Goal: Information Seeking & Learning: Learn about a topic

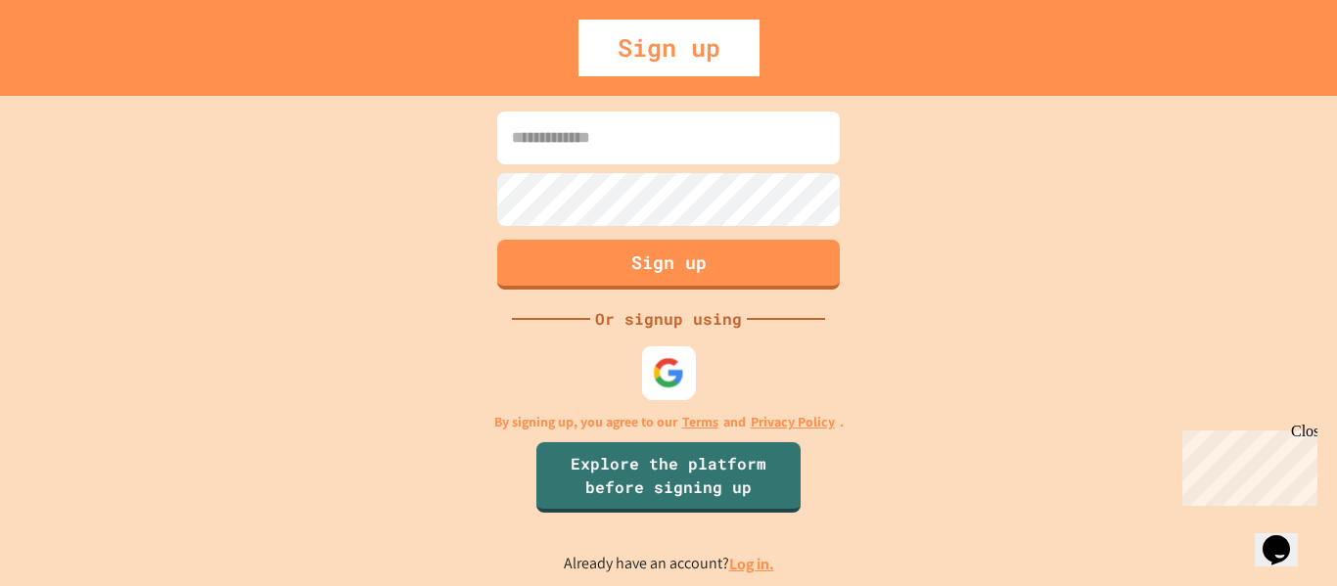
click at [666, 378] on img at bounding box center [669, 372] width 32 height 32
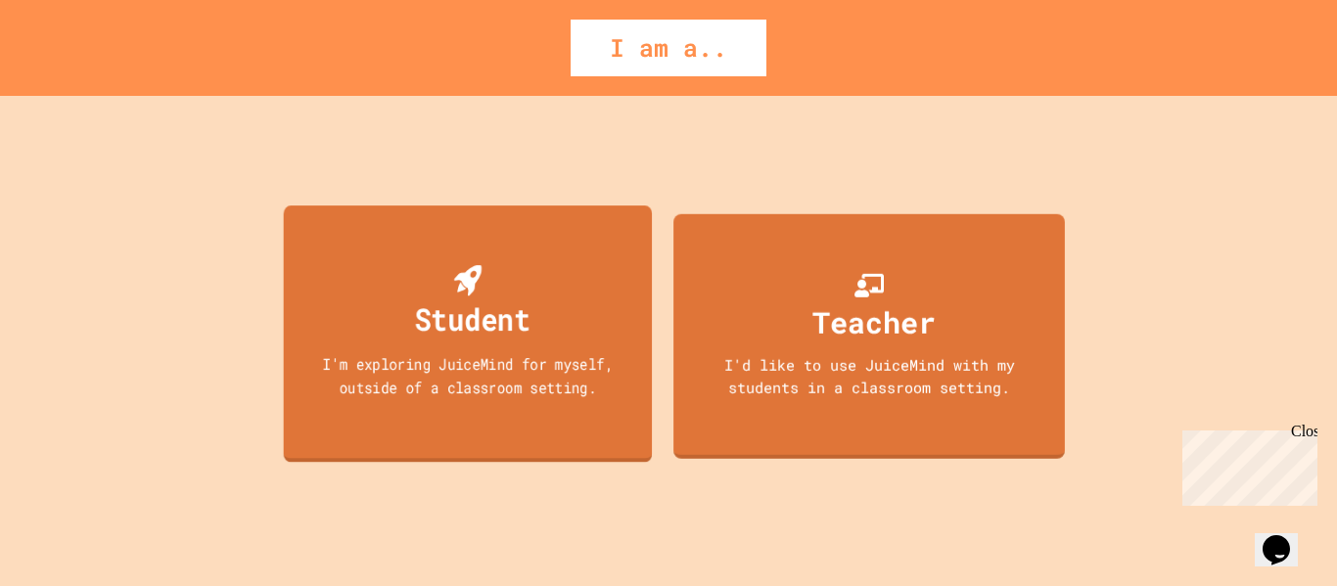
click at [512, 388] on div "I'm exploring JuiceMind for myself, outside of a classroom setting." at bounding box center [468, 375] width 332 height 46
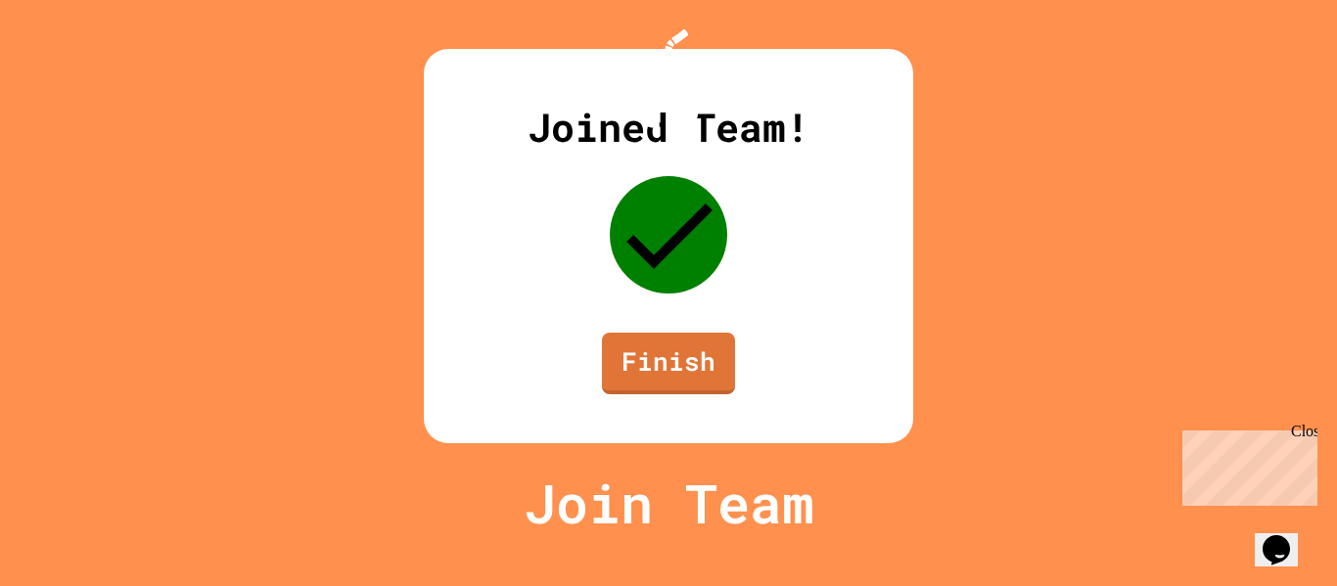
click at [647, 382] on link "Finish" at bounding box center [668, 364] width 133 height 62
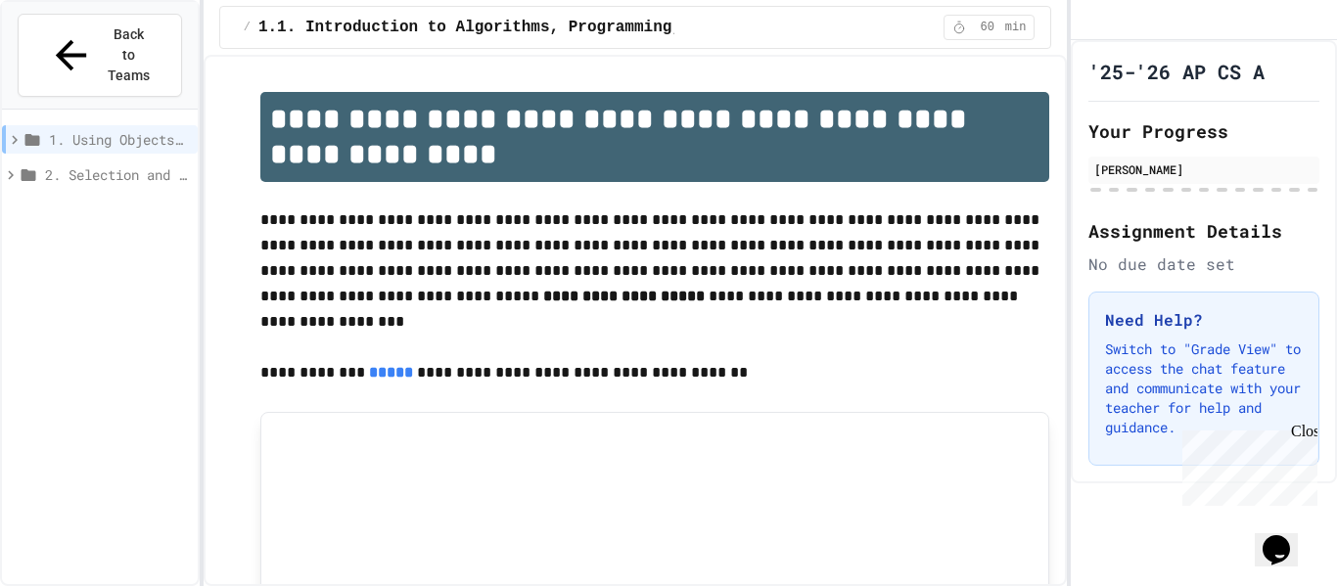
click at [20, 166] on icon at bounding box center [29, 175] width 18 height 18
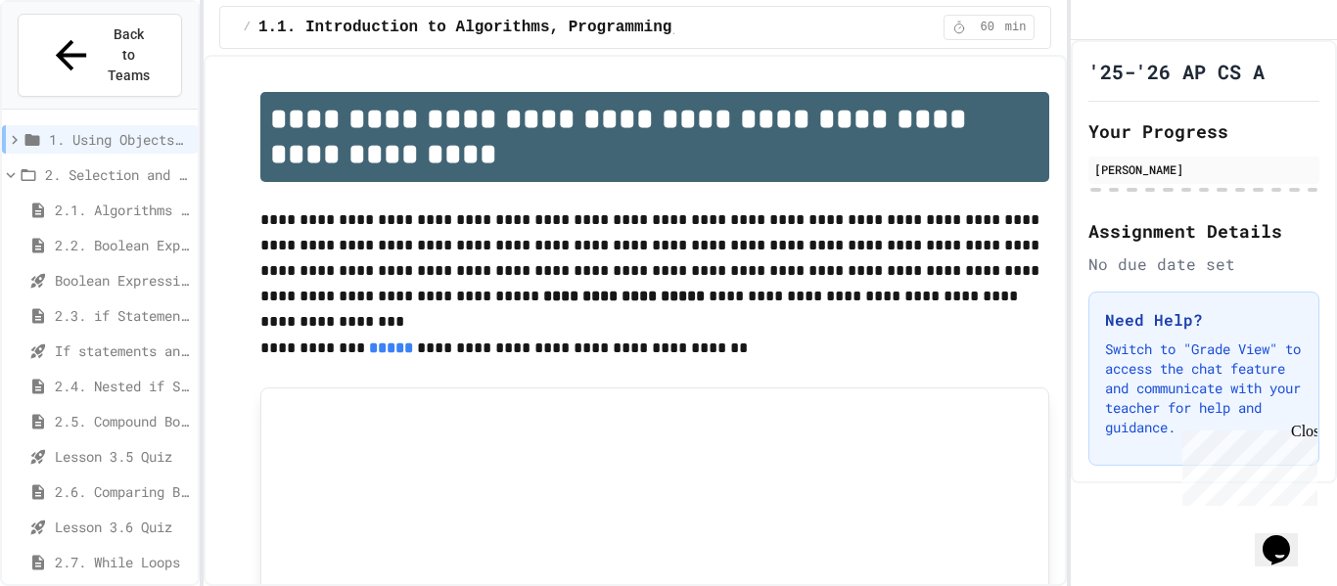
click at [66, 196] on div "2.1. Algorithms with Selection and Repetition" at bounding box center [100, 210] width 196 height 28
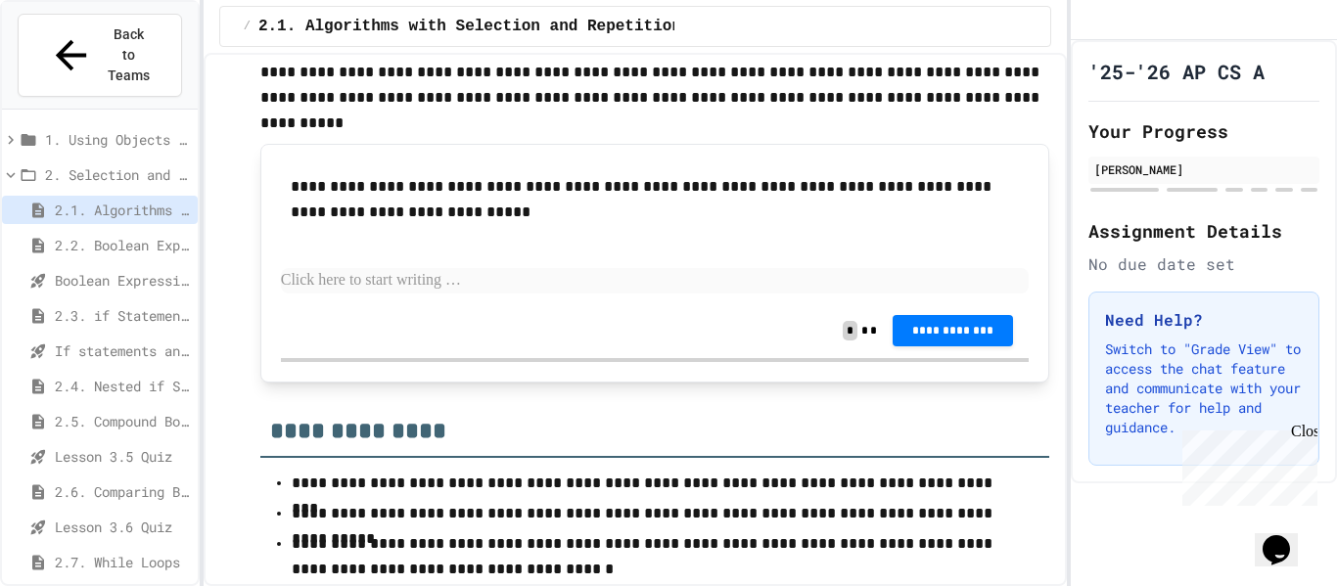
scroll to position [4496, 0]
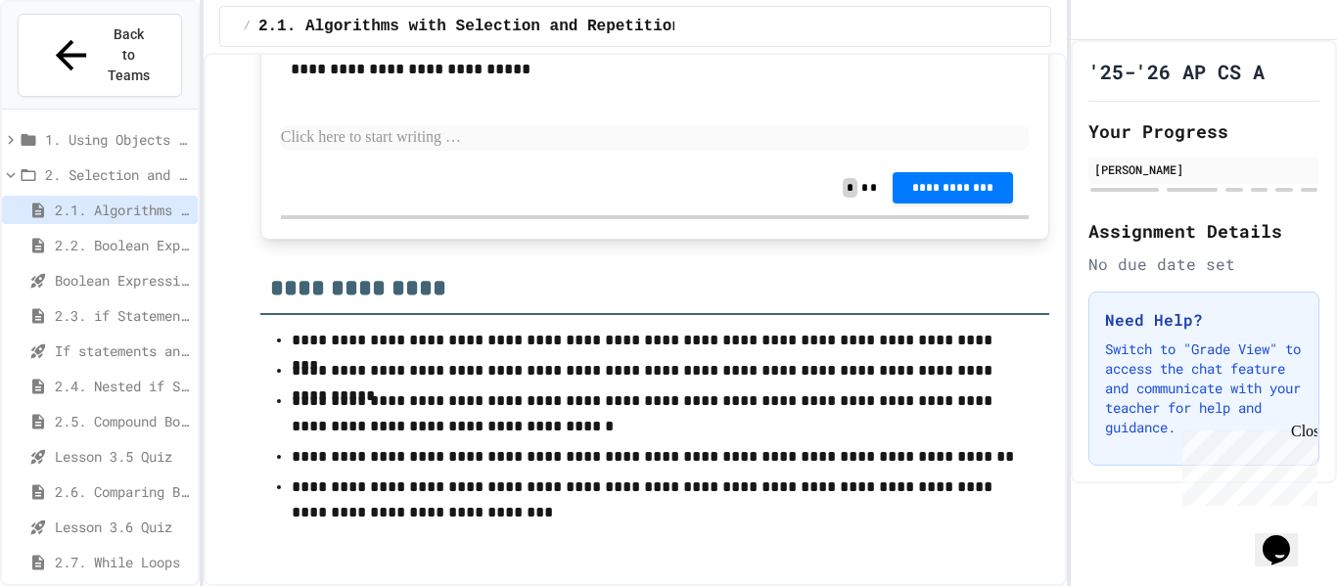
click at [97, 583] on div "While loops - Quiz" at bounding box center [100, 597] width 196 height 28
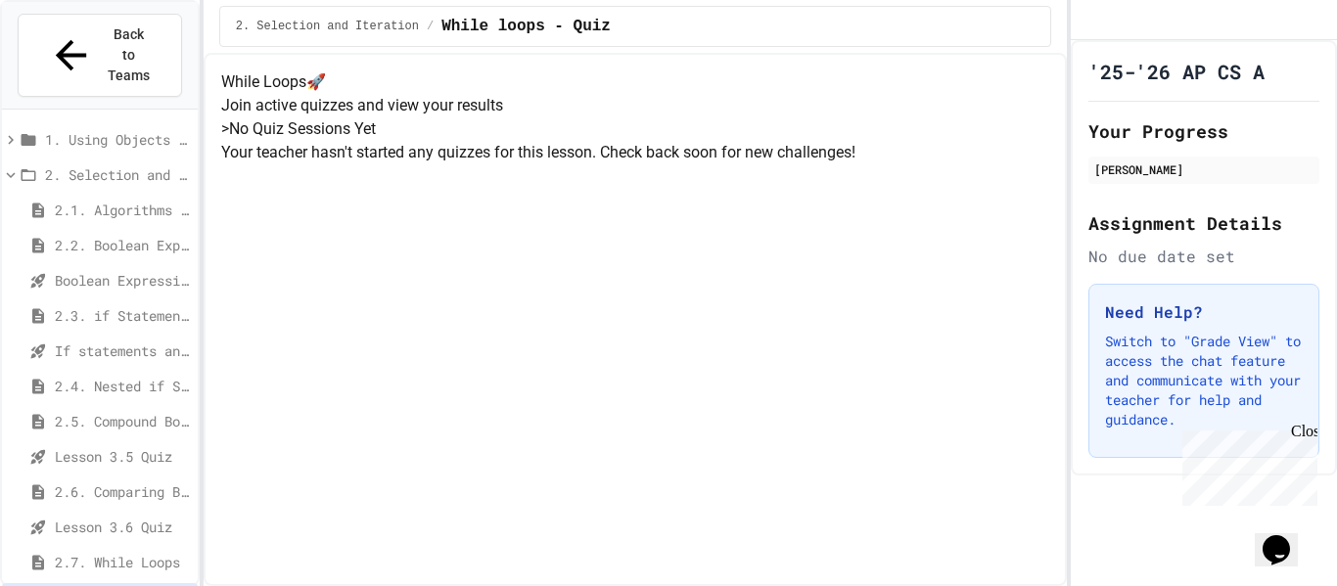
click at [114, 552] on span "2.7. While Loops" at bounding box center [122, 562] width 135 height 21
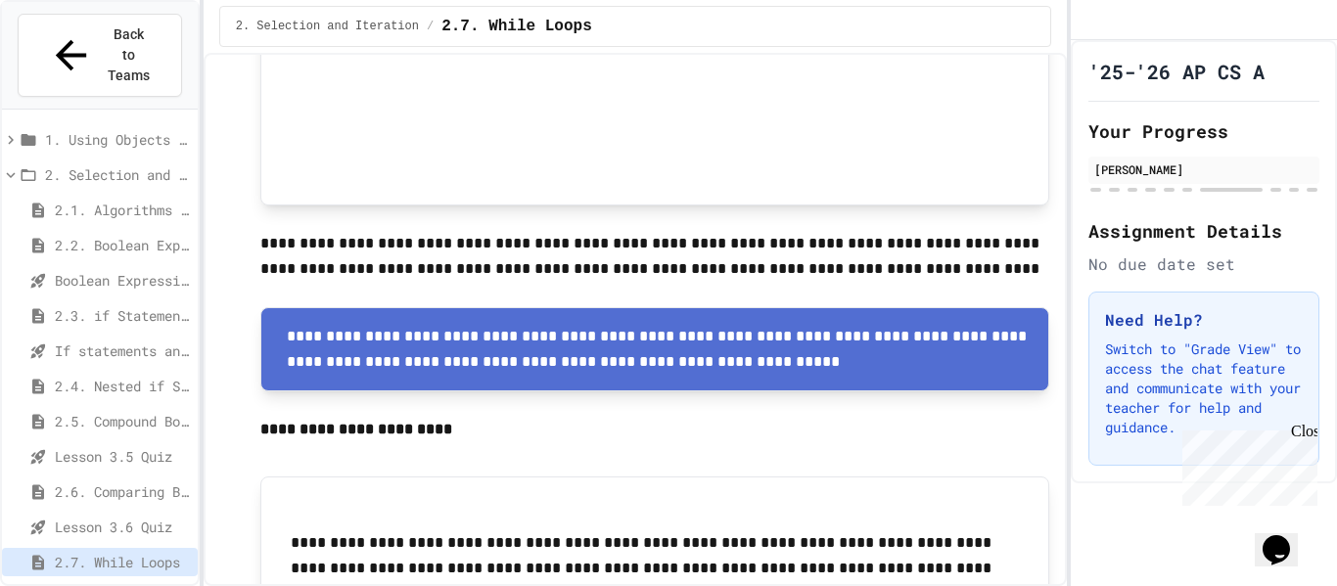
scroll to position [4275, 0]
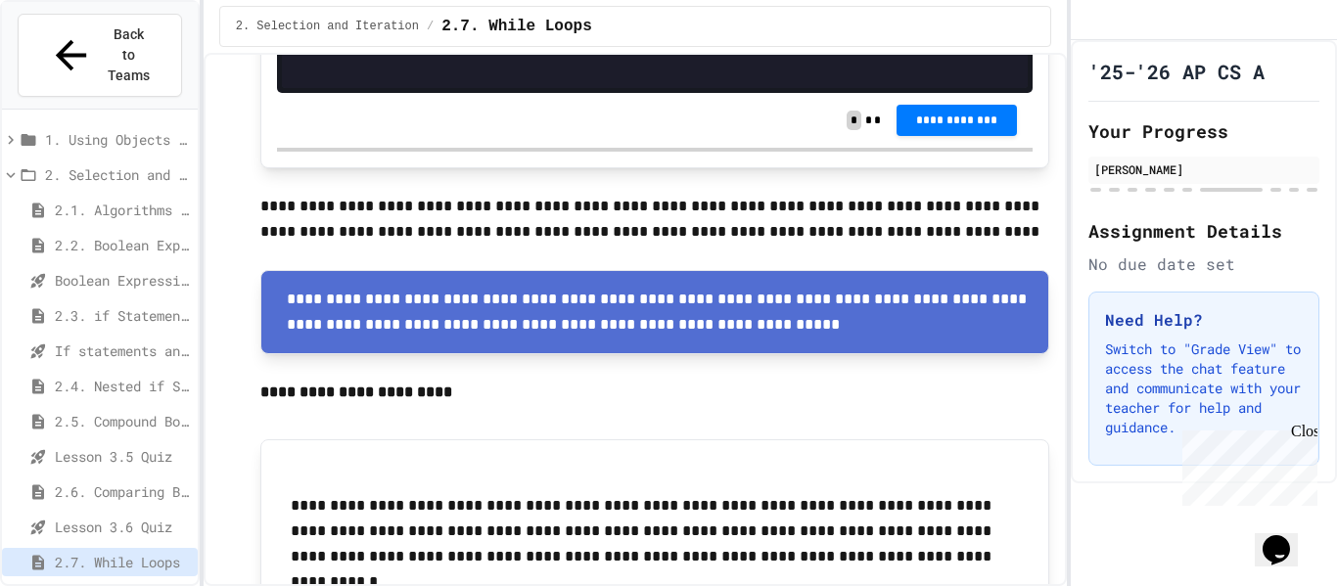
click at [17, 166] on icon at bounding box center [11, 175] width 18 height 18
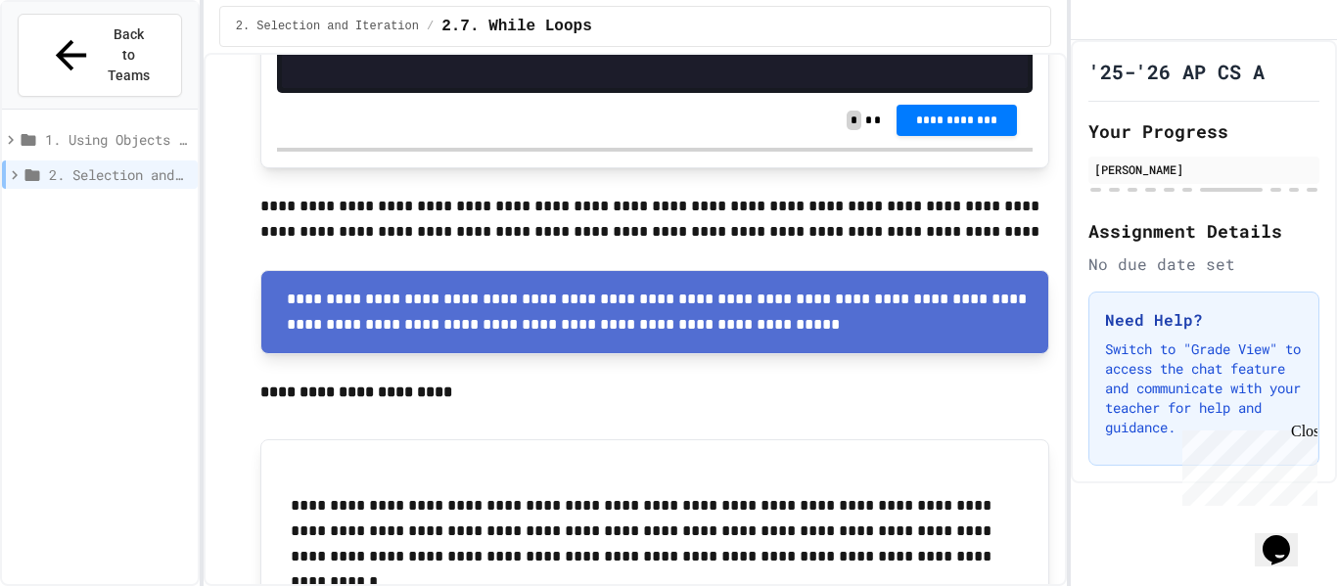
click at [12, 125] on div "1. Using Objects and Methods" at bounding box center [100, 139] width 196 height 28
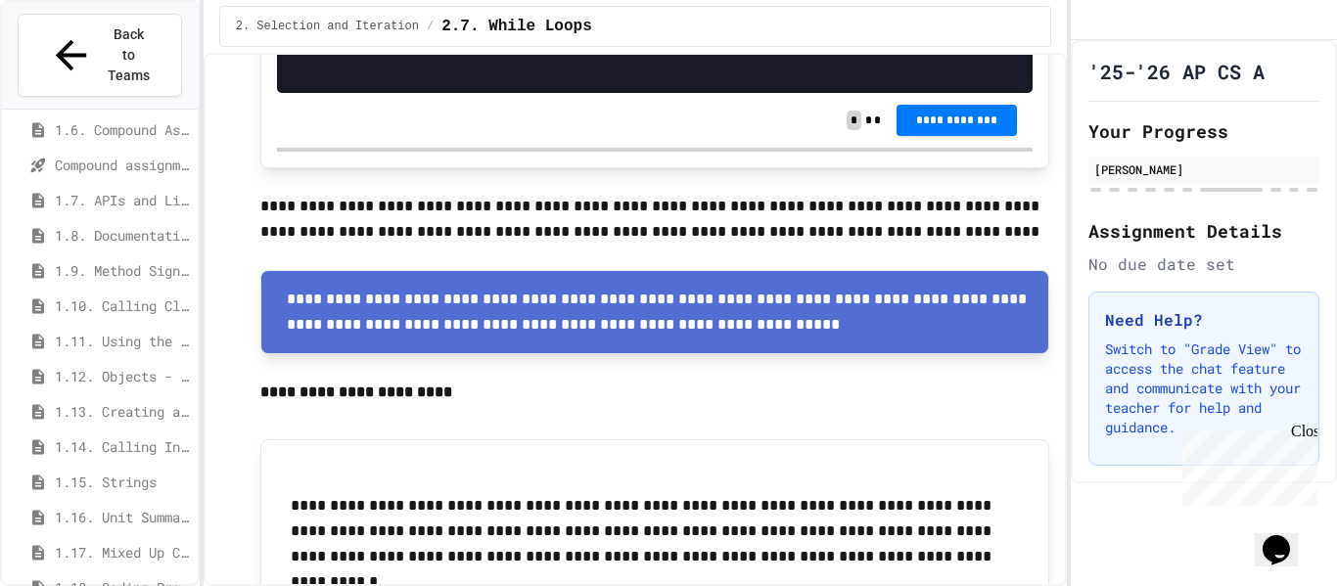
scroll to position [295, 0]
click at [111, 469] on span "1.15. Strings" at bounding box center [122, 479] width 135 height 21
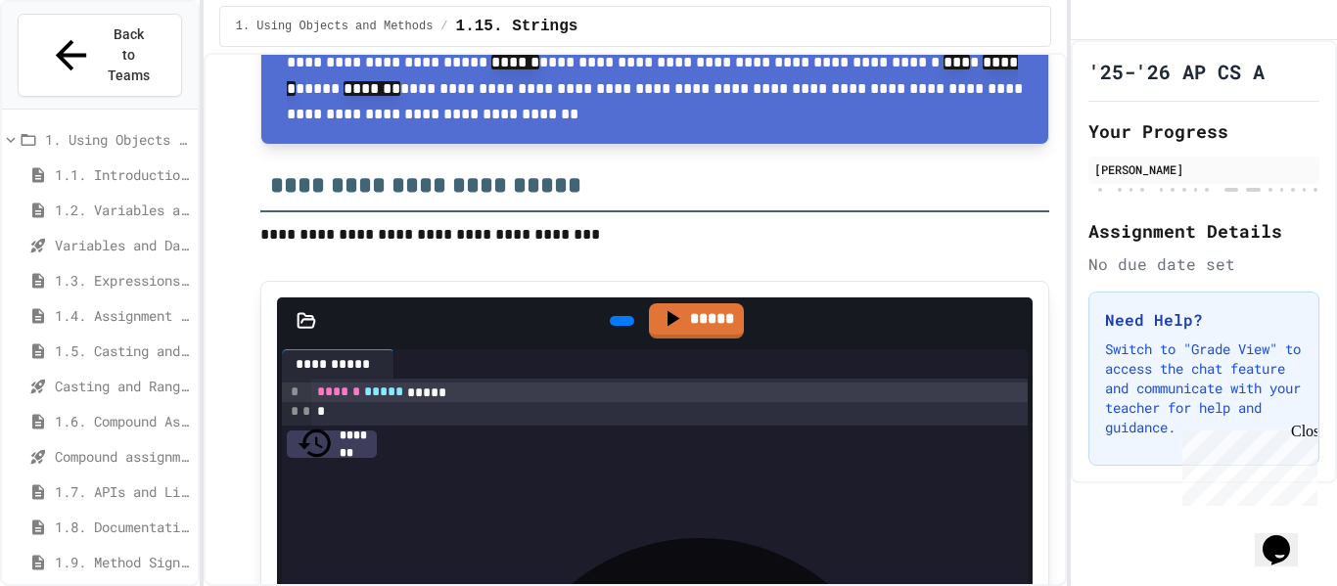
click at [130, 160] on div "1.1. Introduction to Algorithms, Programming, and Compilers" at bounding box center [100, 174] width 196 height 28
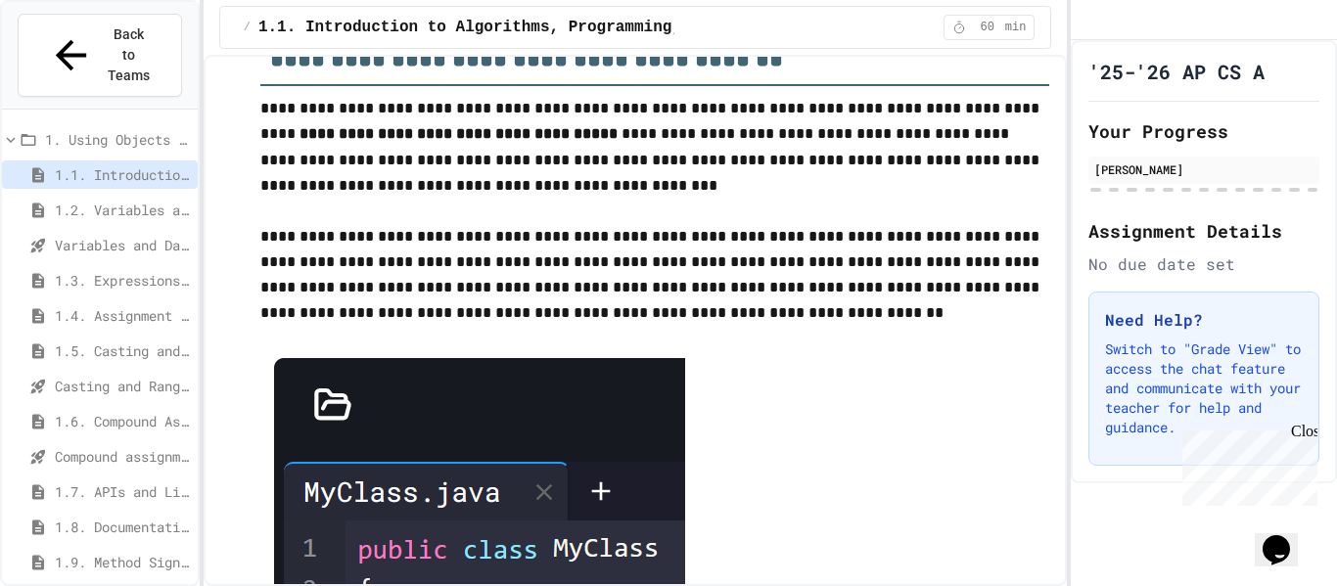
scroll to position [3773, 0]
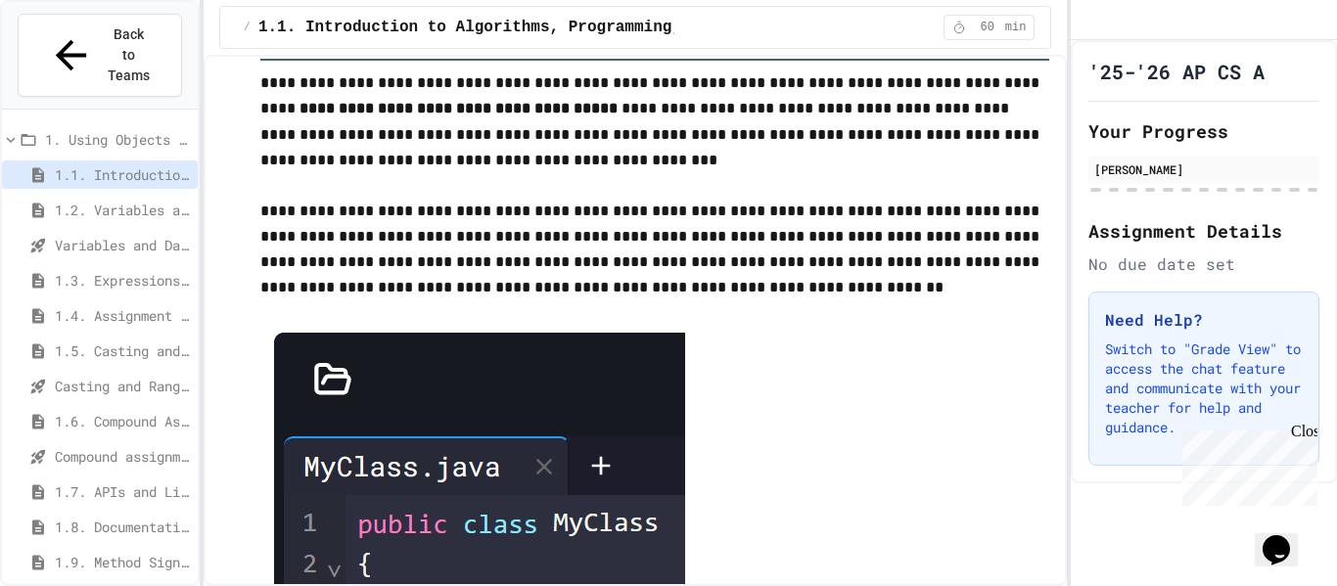
click at [79, 231] on div "Variables and Data Types - Quiz" at bounding box center [100, 245] width 196 height 28
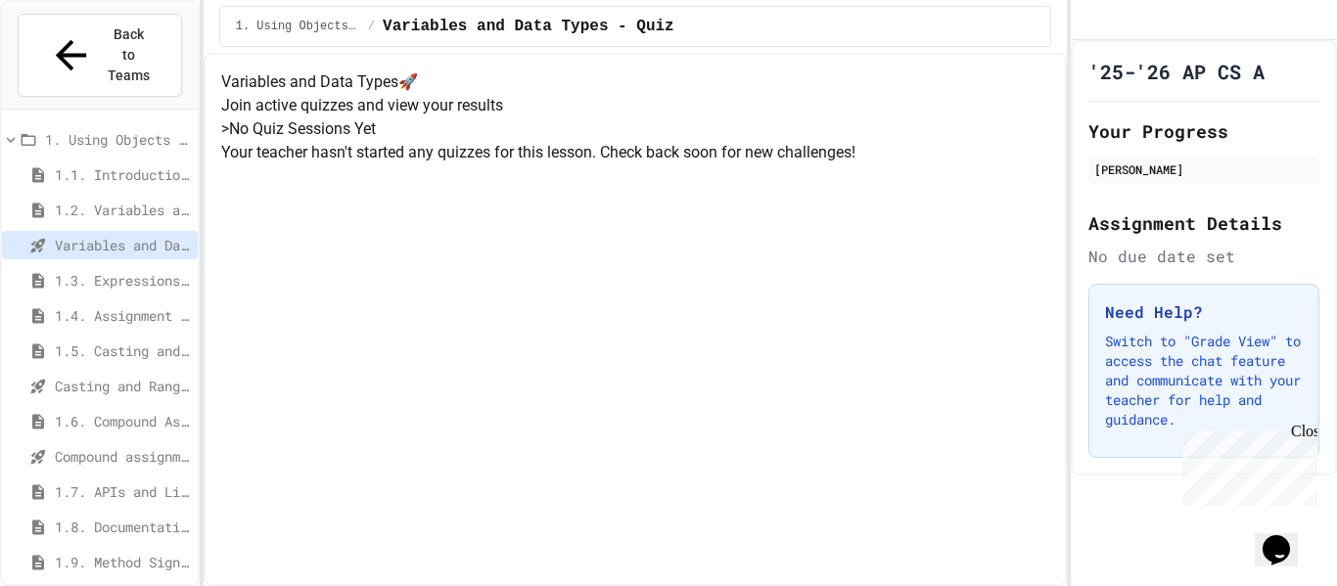
click at [97, 164] on span "1.1. Introduction to Algorithms, Programming, and Compilers" at bounding box center [122, 174] width 135 height 21
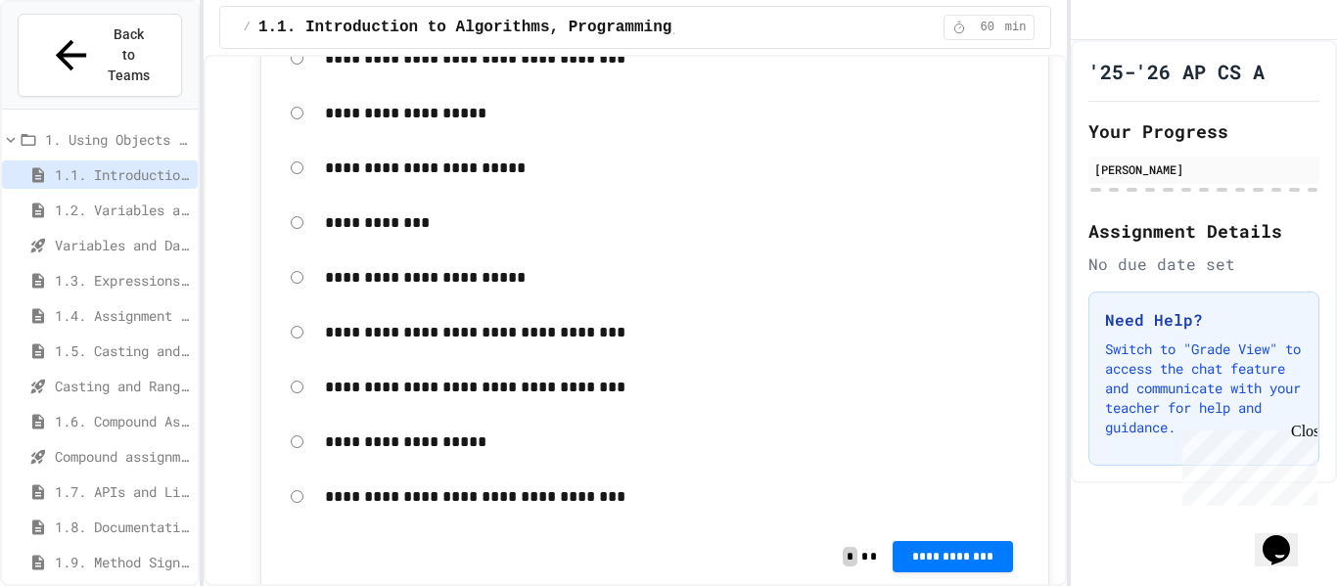
scroll to position [4819, 0]
